Goal: Task Accomplishment & Management: Use online tool/utility

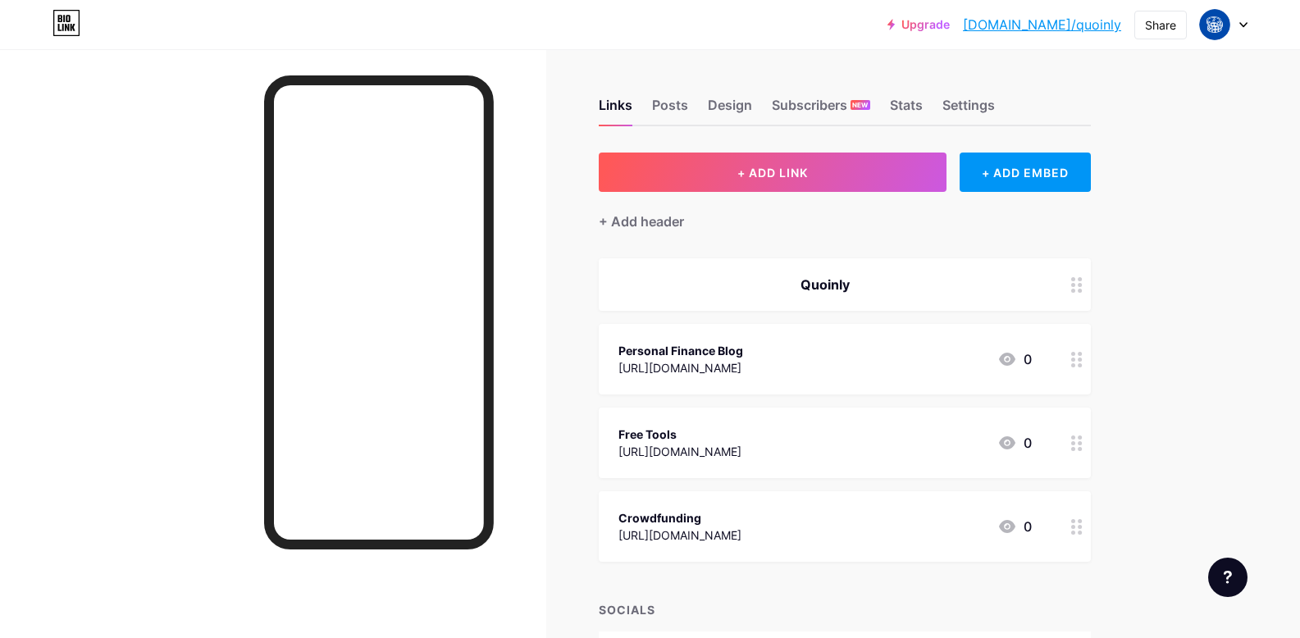
click at [741, 445] on div "[URL][DOMAIN_NAME]" at bounding box center [679, 451] width 123 height 17
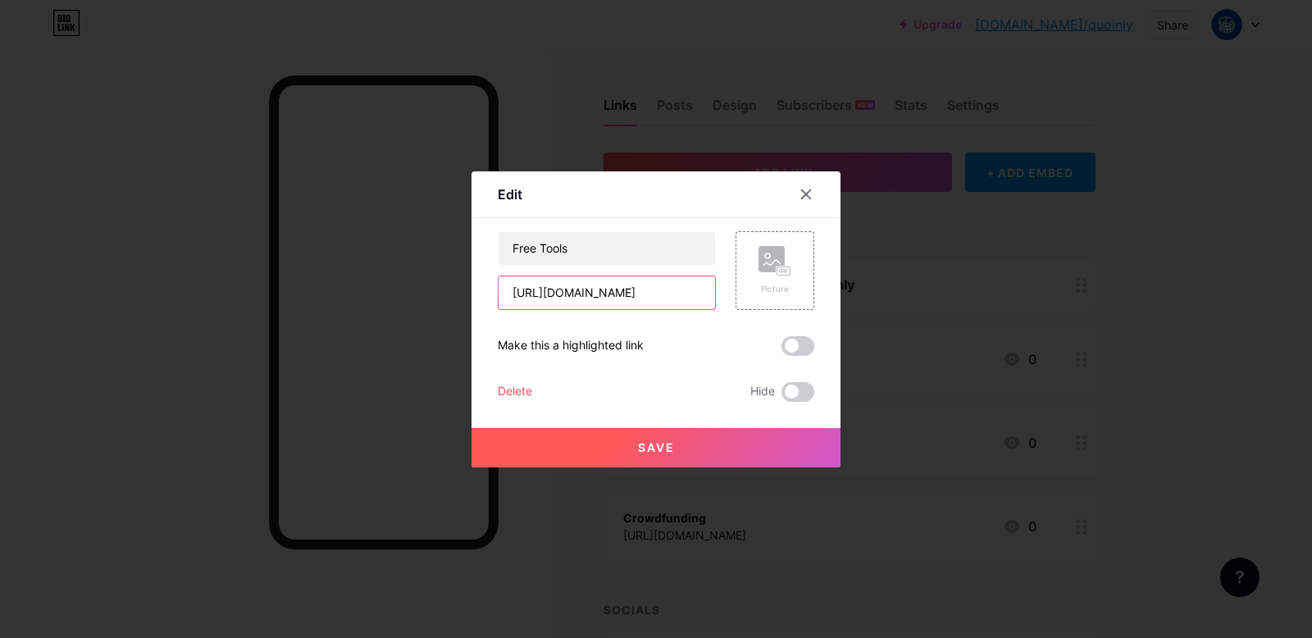
click at [557, 293] on input "[URL][DOMAIN_NAME]" at bounding box center [607, 292] width 217 height 33
paste input "tags"
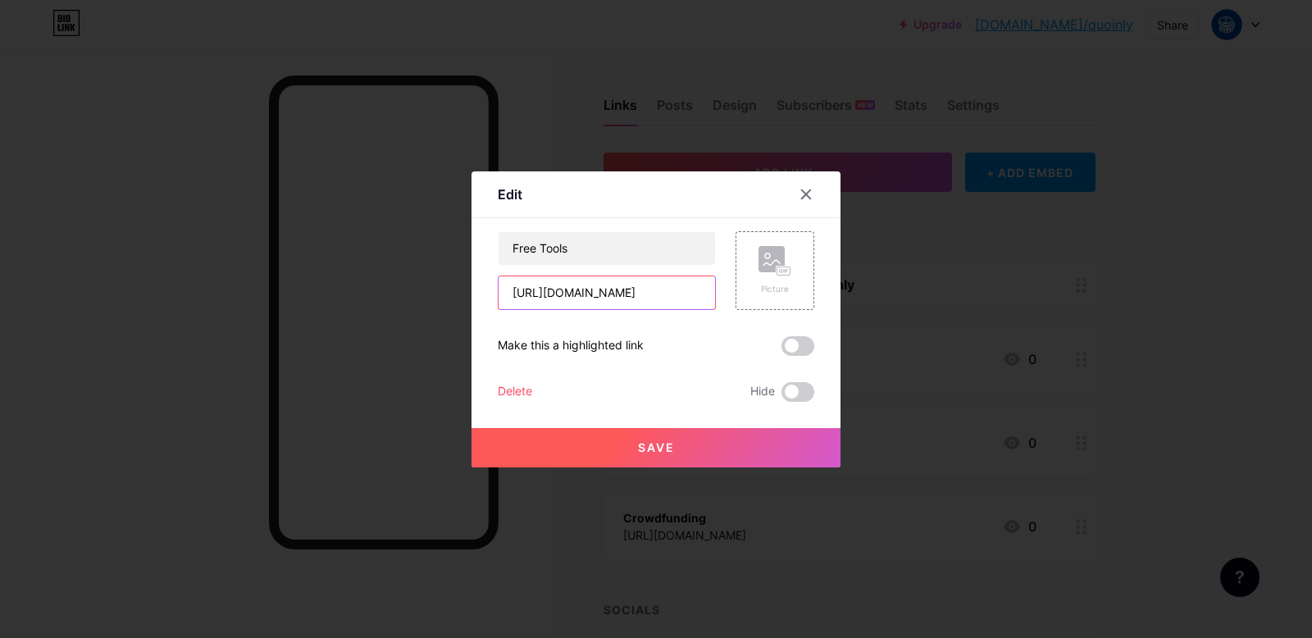
scroll to position [0, 48]
type input "[URL][DOMAIN_NAME]"
click at [655, 454] on span "Save" at bounding box center [656, 447] width 37 height 14
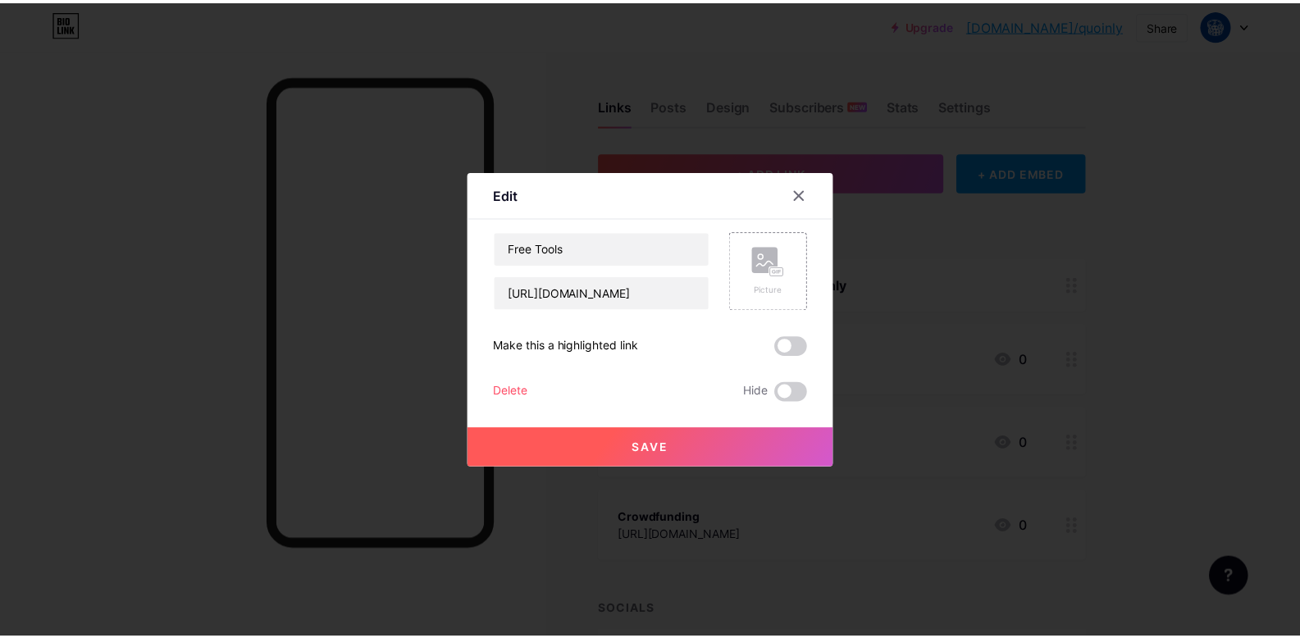
scroll to position [0, 0]
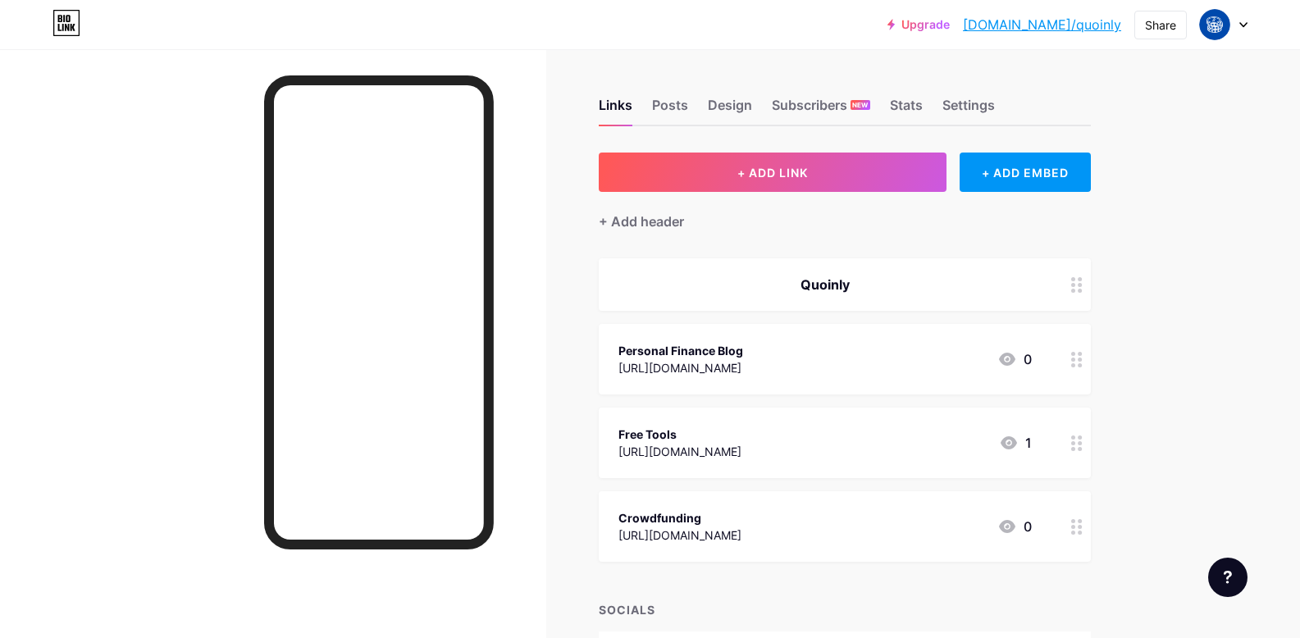
click at [1017, 447] on icon at bounding box center [1009, 442] width 16 height 13
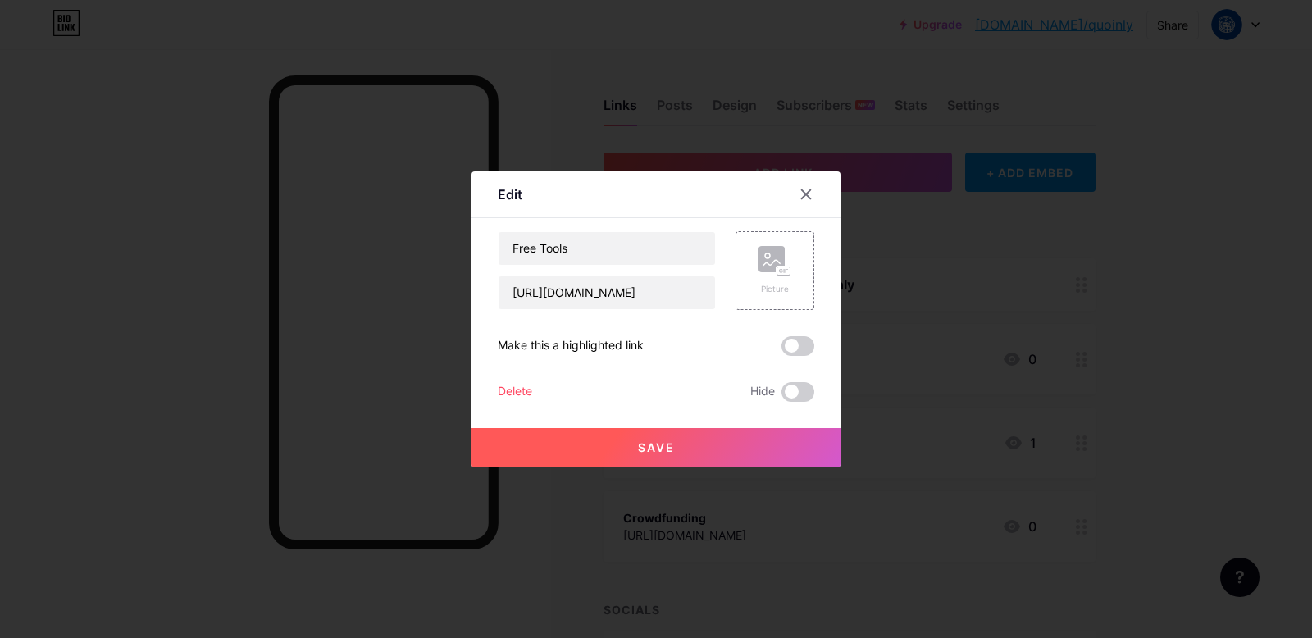
click at [1018, 447] on div at bounding box center [656, 319] width 1312 height 638
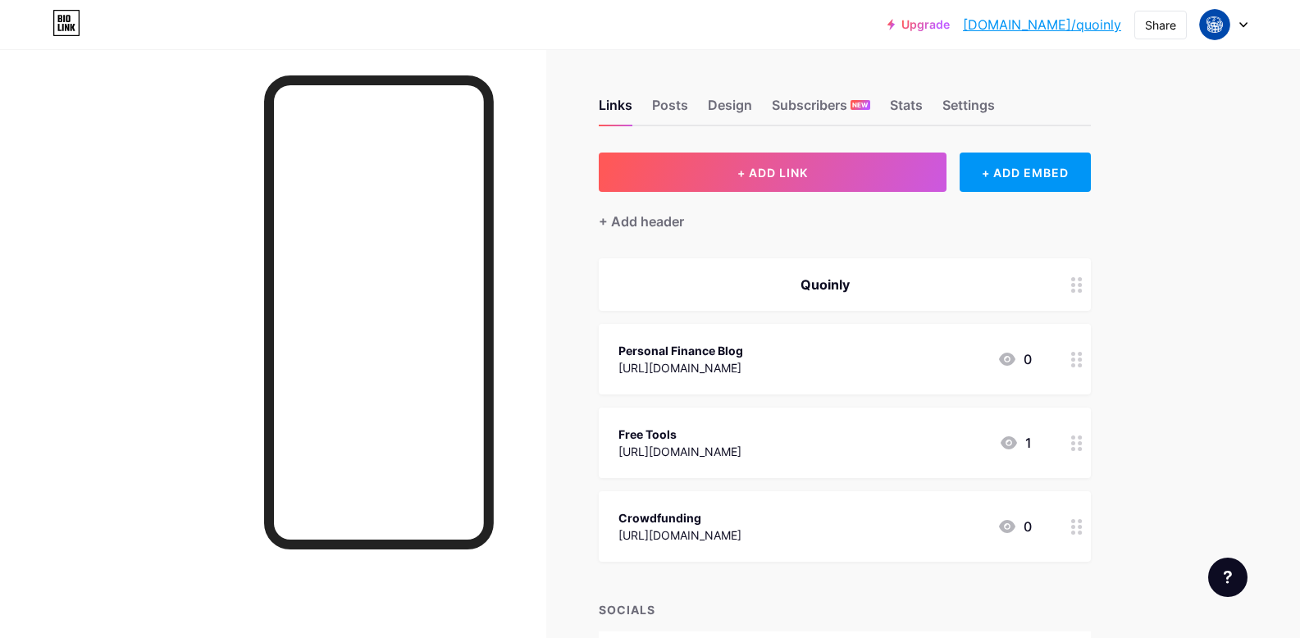
click at [564, 397] on div "Links Posts Design Subscribers NEW Stats Settings + ADD LINK + ADD EMBED + Add …" at bounding box center [580, 474] width 1160 height 851
